Goal: Book appointment/travel/reservation

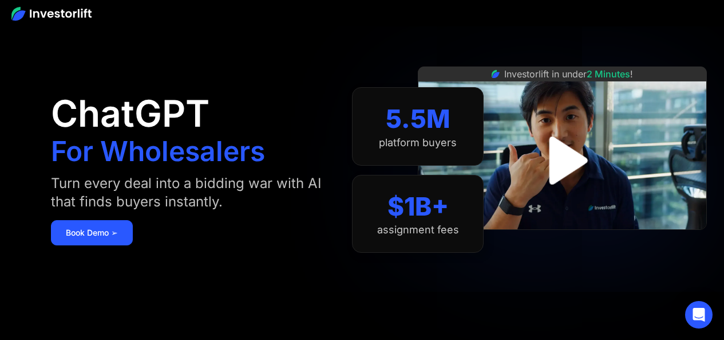
click at [550, 155] on img "open lightbox" at bounding box center [562, 160] width 87 height 87
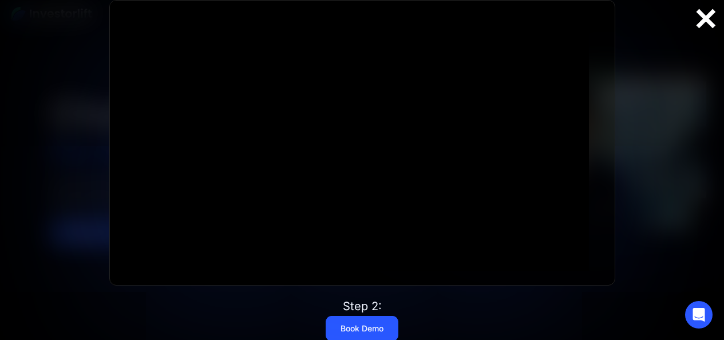
click at [701, 19] on div at bounding box center [706, 19] width 37 height 24
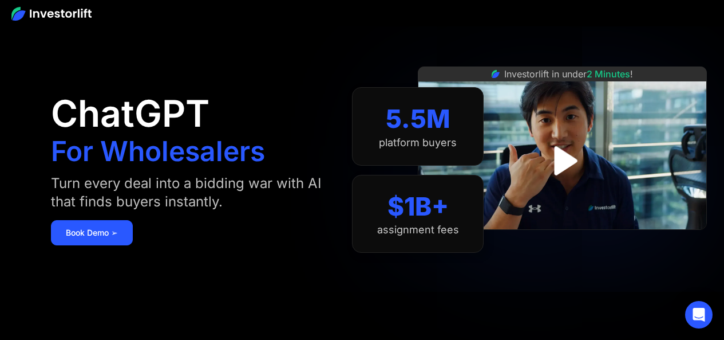
click at [62, 19] on img at bounding box center [51, 14] width 80 height 14
click at [121, 234] on link "Book Demo ➢" at bounding box center [92, 232] width 82 height 25
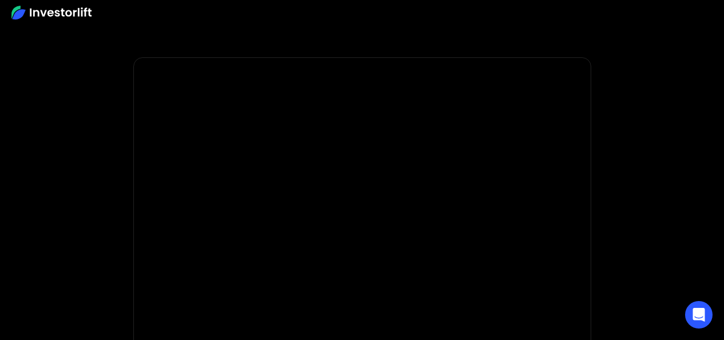
click at [121, 234] on body "* Important: Investorlift requires a minimum investment of $2,000 to join. * * …" at bounding box center [362, 342] width 724 height 685
drag, startPoint x: 732, startPoint y: 68, endPoint x: 692, endPoint y: 44, distance: 47.2
click at [692, 44] on section at bounding box center [362, 28] width 724 height 57
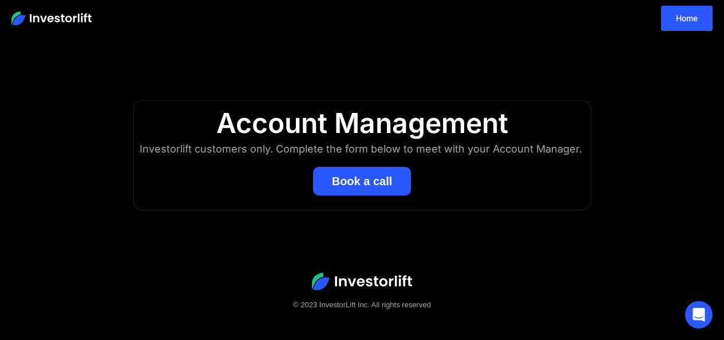
click at [340, 176] on button "Book a call" at bounding box center [362, 181] width 98 height 29
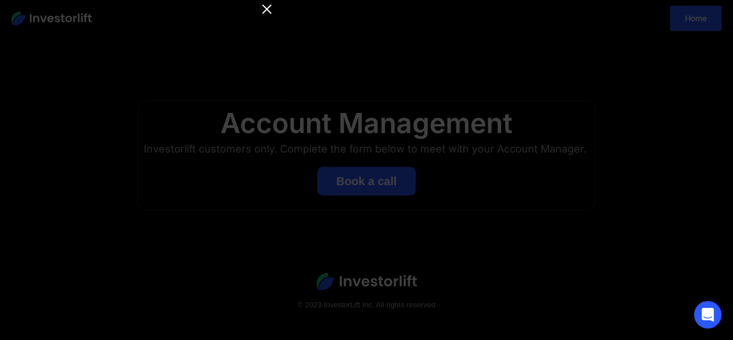
click at [261, 15] on icon "Close" at bounding box center [267, 9] width 14 height 14
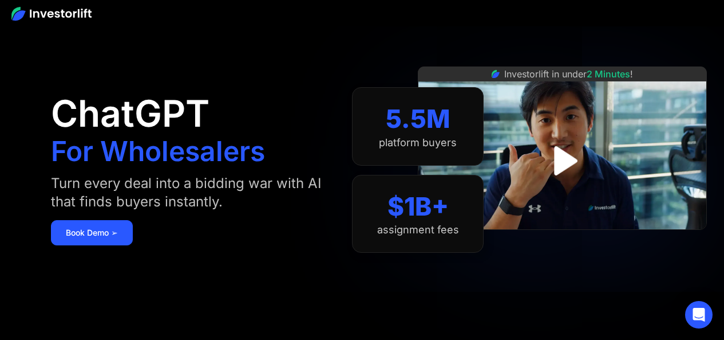
click at [425, 133] on div "5.5M" at bounding box center [418, 119] width 65 height 30
click at [712, 164] on aside "ChatGPT For Wholesalers Turn every deal into a bidding war with AI that finds b…" at bounding box center [362, 170] width 724 height 340
click at [704, 314] on icon "Open Intercom Messenger" at bounding box center [698, 314] width 13 height 15
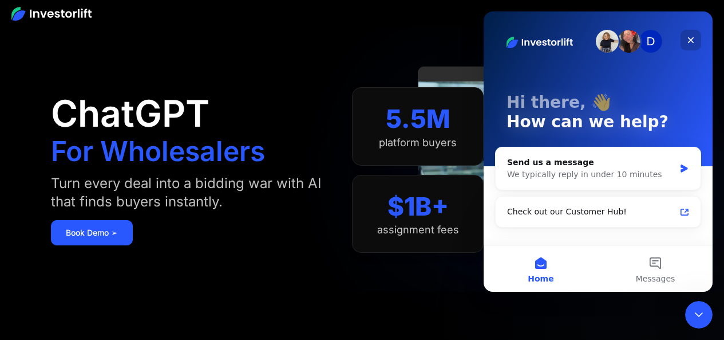
click at [695, 42] on icon "Close" at bounding box center [691, 40] width 9 height 9
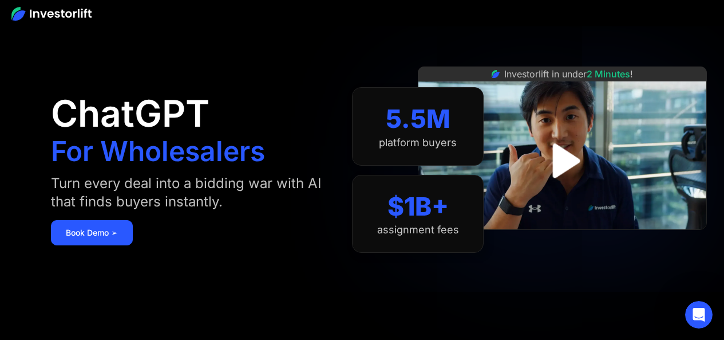
click at [624, 45] on div "Investorlift in under 2 Minutes !" at bounding box center [562, 170] width 289 height 340
